Goal: Transaction & Acquisition: Purchase product/service

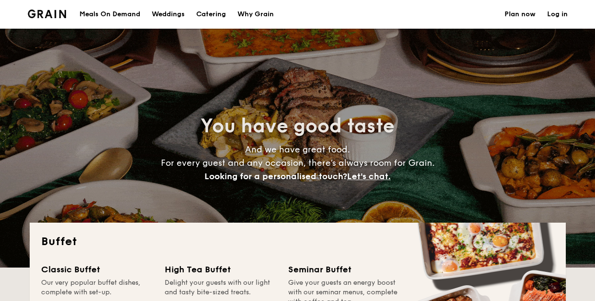
select select
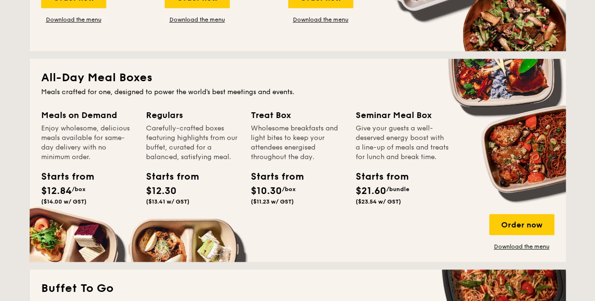
scroll to position [431, 0]
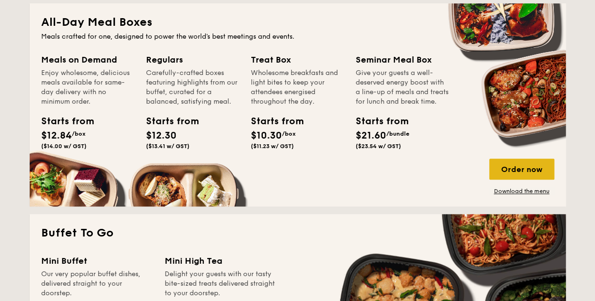
click at [507, 172] on div "Order now" at bounding box center [521, 169] width 65 height 21
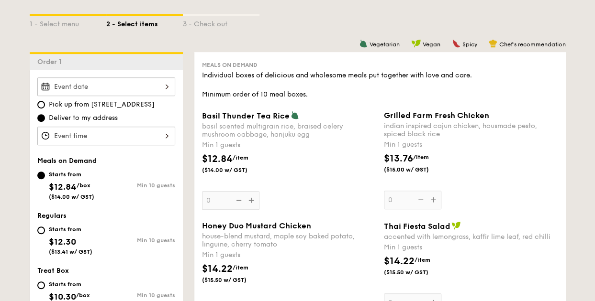
scroll to position [287, 0]
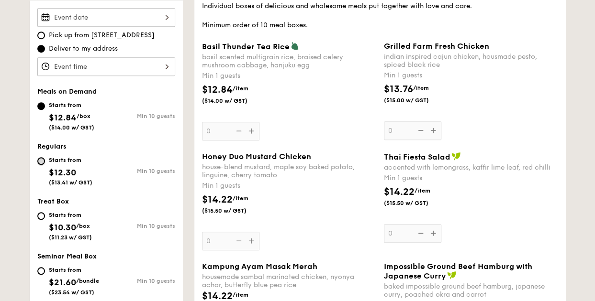
click at [42, 160] on input "Starts from $12.30 ($13.41 w/ GST) Min 10 guests" at bounding box center [41, 161] width 8 height 8
radio input "true"
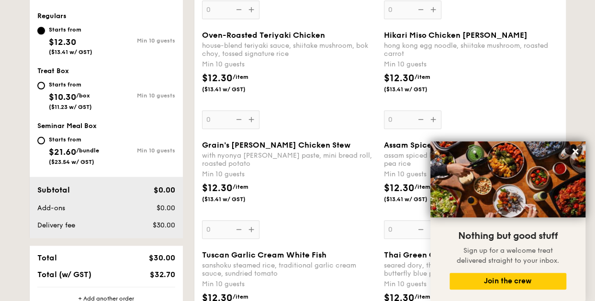
scroll to position [383, 0]
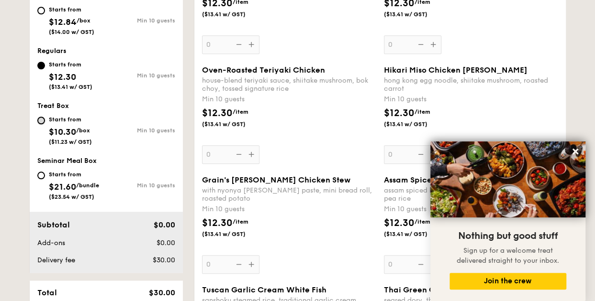
click at [41, 123] on input "Starts from $10.30 /box ($11.23 w/ GST) Min 10 guests" at bounding box center [41, 121] width 8 height 8
radio input "true"
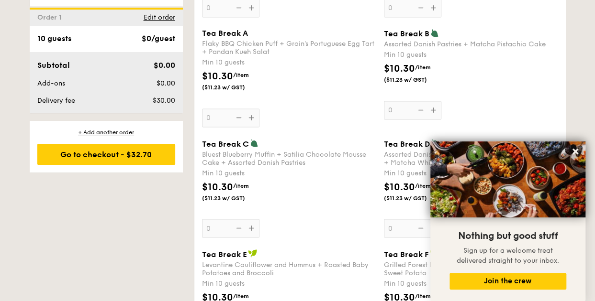
scroll to position [766, 0]
